Goal: Task Accomplishment & Management: Use online tool/utility

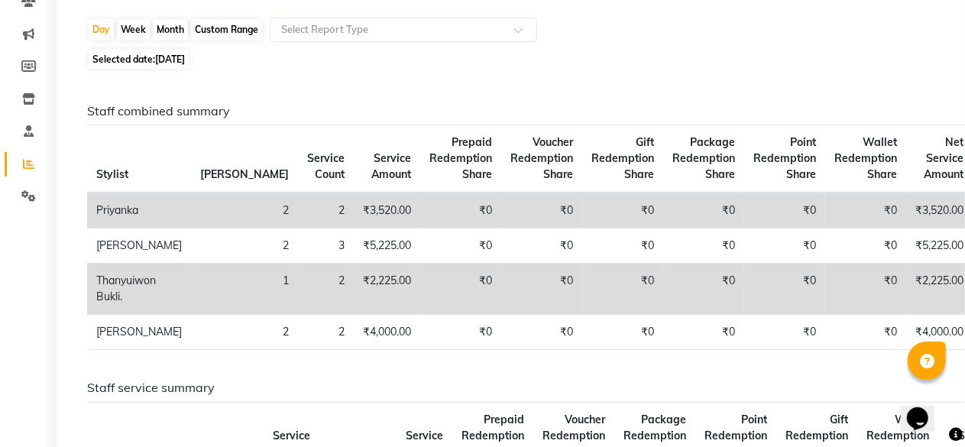
click at [161, 57] on span "[DATE]" at bounding box center [170, 58] width 30 height 11
select select "9"
select select "2025"
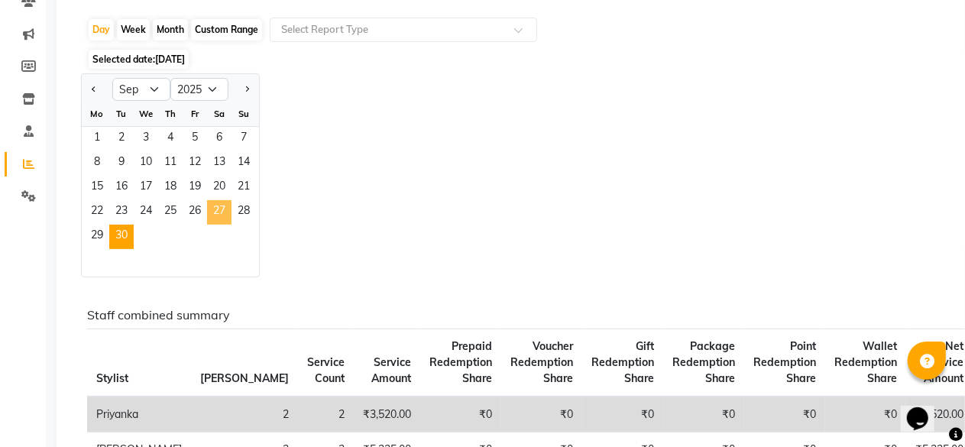
click at [226, 203] on span "27" at bounding box center [219, 212] width 24 height 24
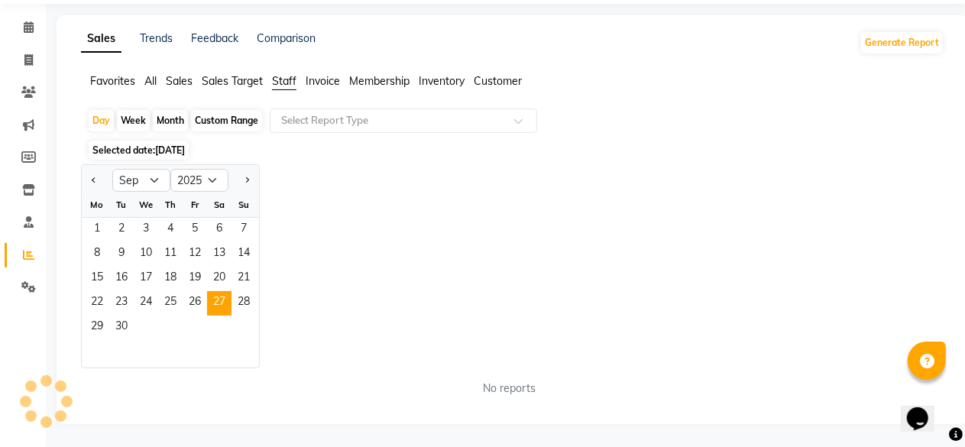
scroll to position [142, 0]
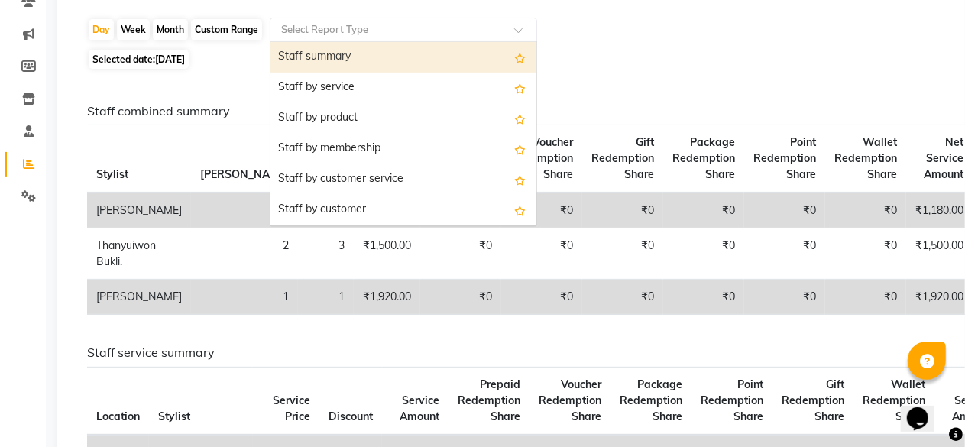
click at [293, 22] on input "text" at bounding box center [388, 29] width 220 height 15
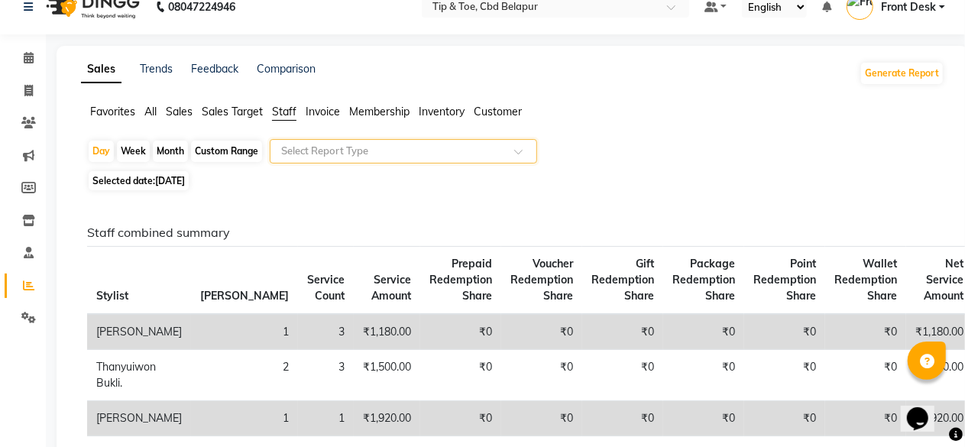
scroll to position [20, 0]
click at [176, 111] on span "Sales" at bounding box center [179, 112] width 27 height 14
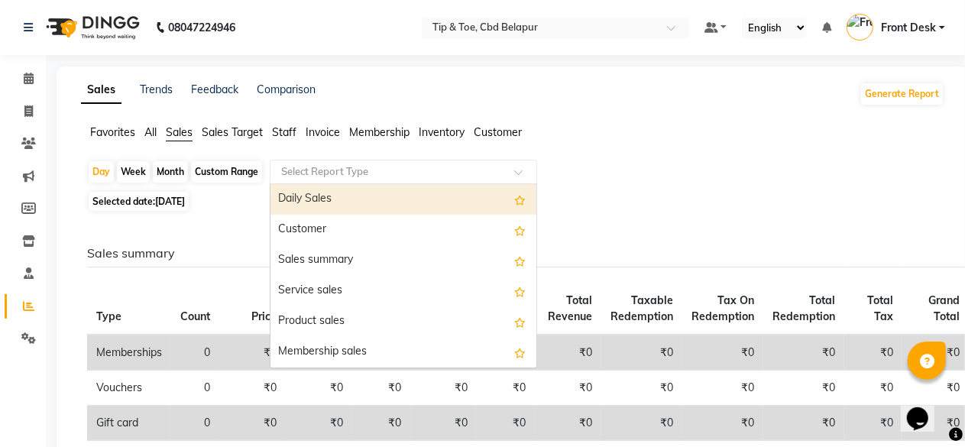
click at [324, 177] on input "text" at bounding box center [388, 171] width 220 height 15
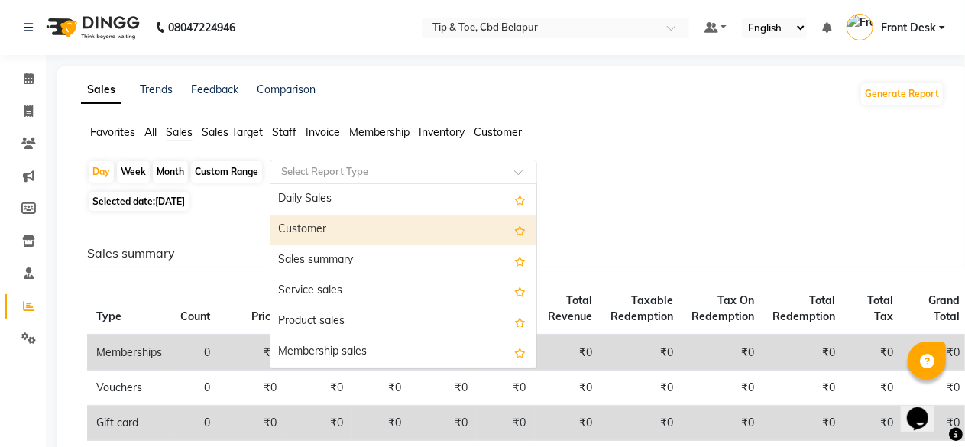
click at [319, 227] on div "Customer" at bounding box center [404, 230] width 266 height 31
select select "full_report"
select select "csv"
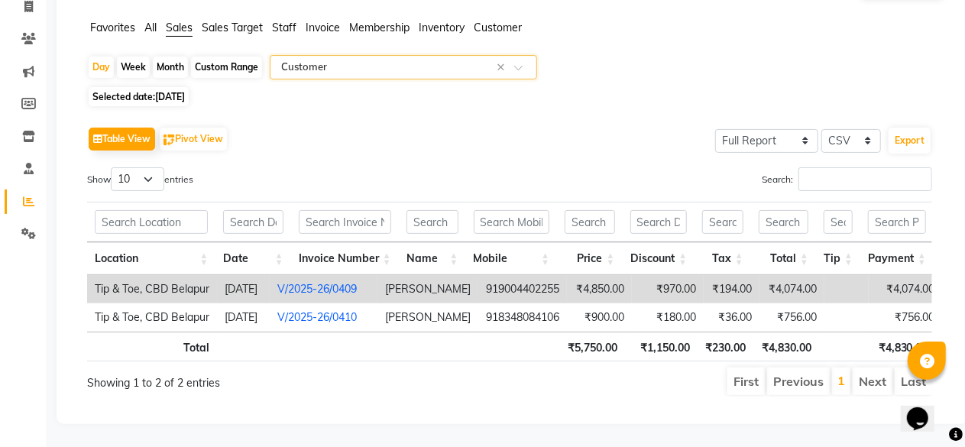
scroll to position [128, 0]
